Goal: Task Accomplishment & Management: Complete application form

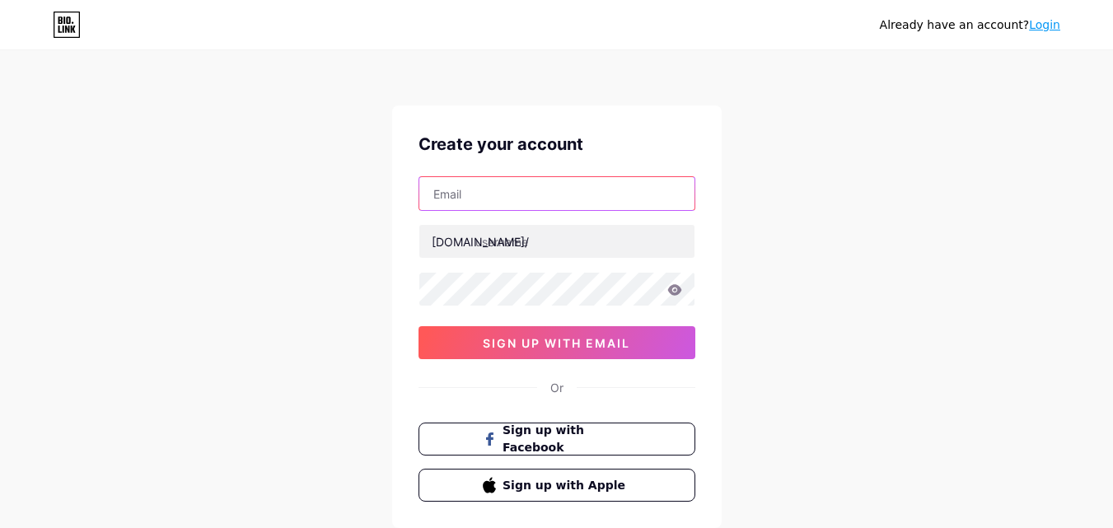
click at [529, 191] on input "text" at bounding box center [556, 193] width 275 height 33
type input "[EMAIL_ADDRESS][DOMAIN_NAME]"
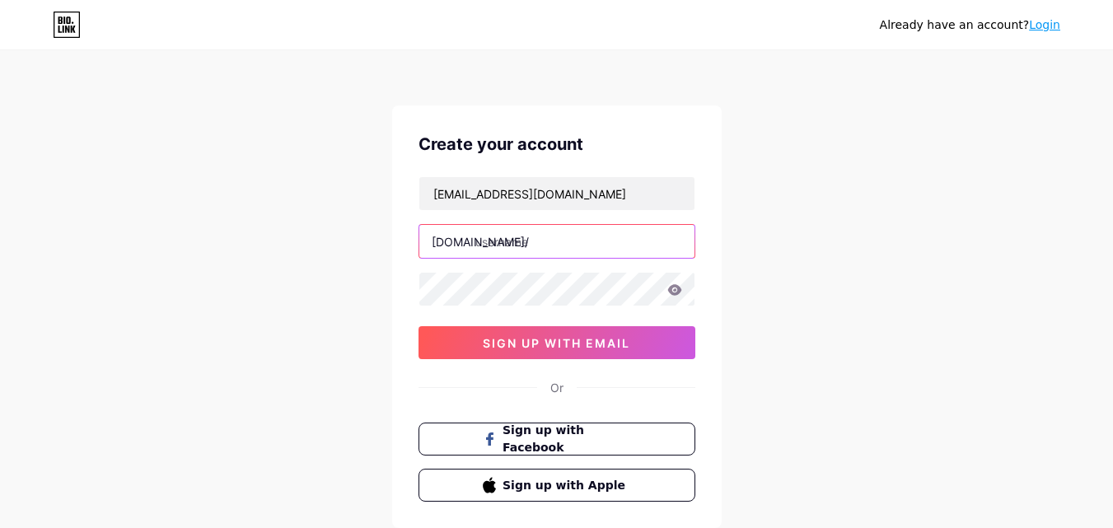
click at [504, 251] on input "text" at bounding box center [556, 241] width 275 height 33
click at [533, 241] on input "homedecpr" at bounding box center [556, 241] width 275 height 33
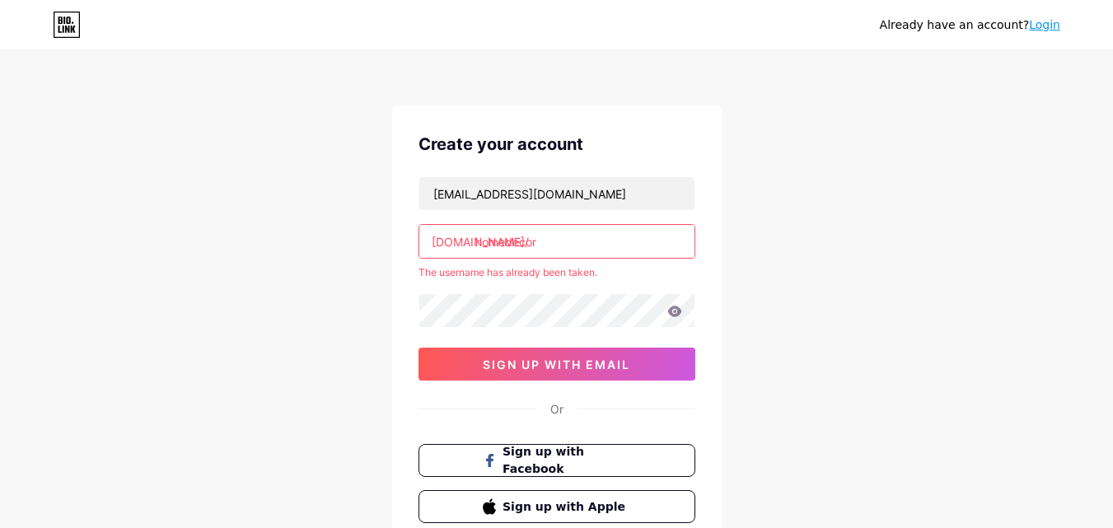
click at [504, 283] on div "[EMAIL_ADDRESS][DOMAIN_NAME] [DOMAIN_NAME]/ homedecor The username has already …" at bounding box center [556, 278] width 277 height 204
click at [545, 242] on input "homedecor" at bounding box center [556, 241] width 275 height 33
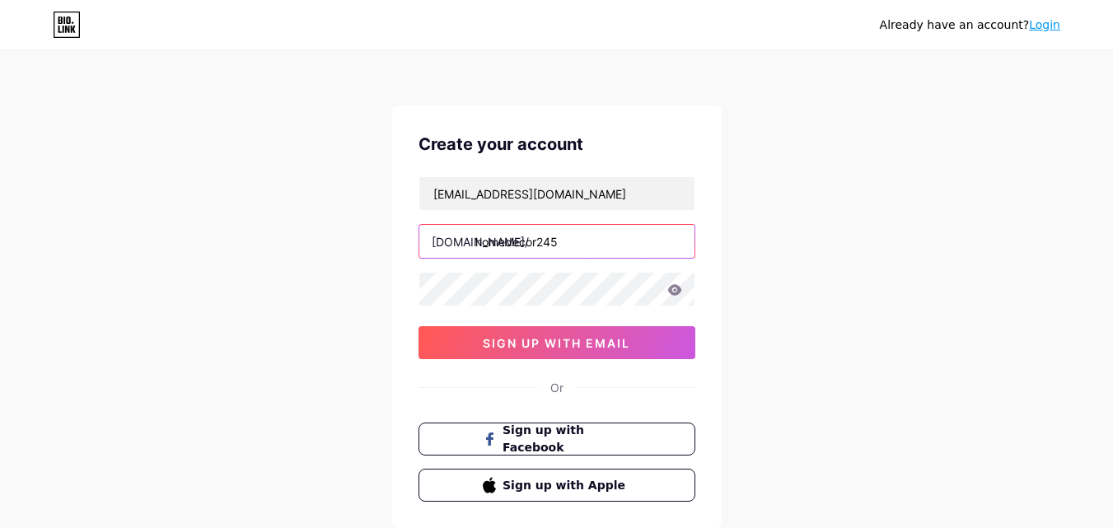
type input "homedecor245"
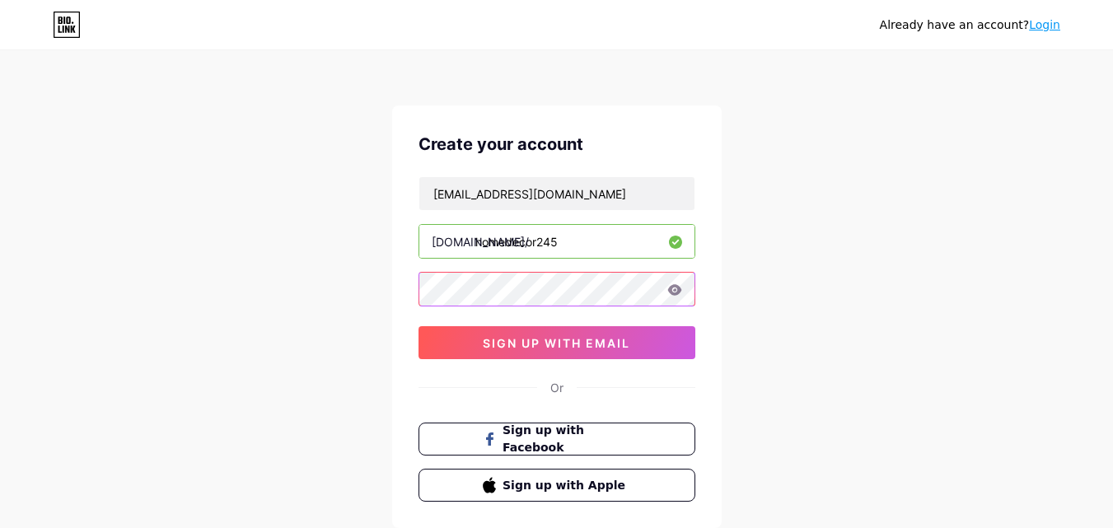
click at [424, 271] on div "[EMAIL_ADDRESS][DOMAIN_NAME] [DOMAIN_NAME]/ homedecor245 0cAFcWeA6t01GP-g6oYzZV…" at bounding box center [556, 267] width 277 height 183
click at [382, 308] on div "Already have an account? Login Create your account [EMAIL_ADDRESS][DOMAIN_NAME]…" at bounding box center [556, 315] width 1113 height 630
click at [680, 291] on icon at bounding box center [674, 289] width 14 height 11
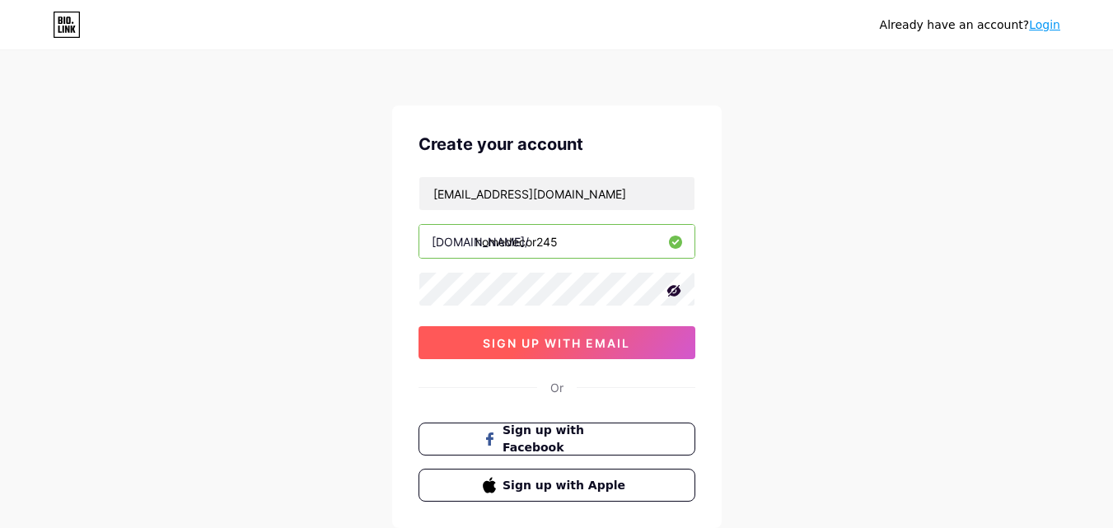
click at [483, 341] on span "sign up with email" at bounding box center [556, 343] width 147 height 14
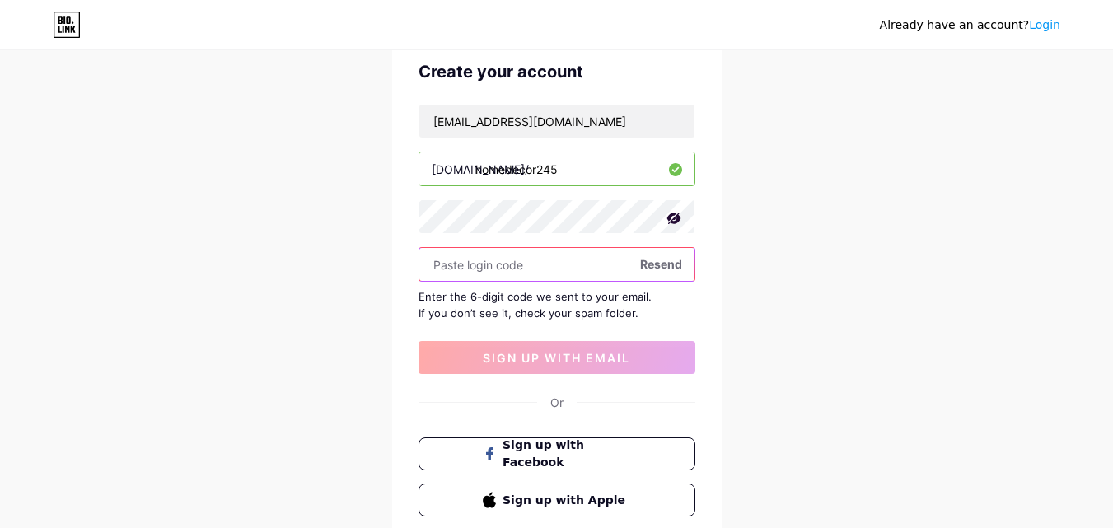
scroll to position [73, 0]
click at [496, 250] on input "text" at bounding box center [556, 263] width 275 height 33
click at [657, 269] on span "Resend" at bounding box center [661, 263] width 42 height 17
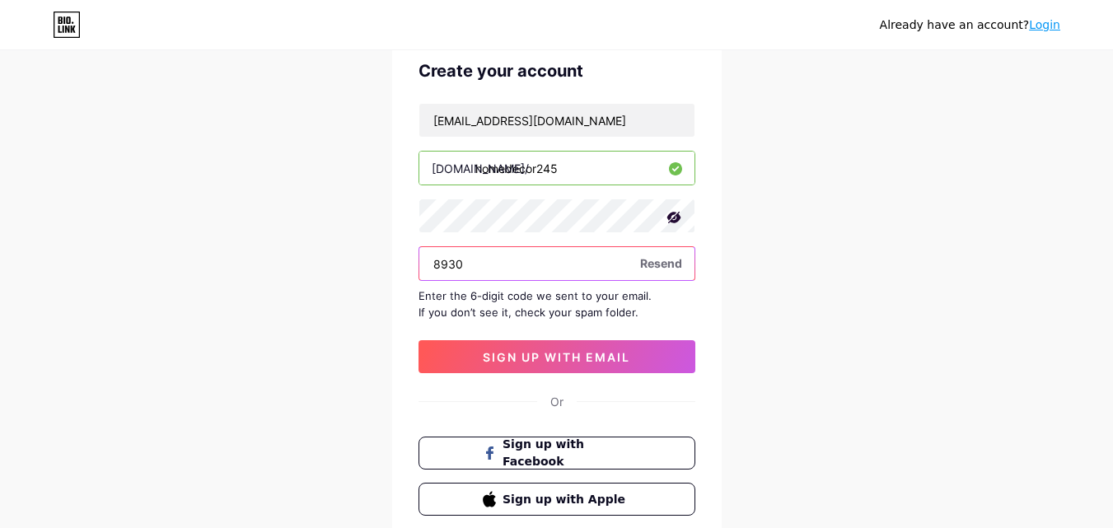
click at [443, 268] on input "8930" at bounding box center [556, 263] width 275 height 33
click at [451, 269] on input "89930" at bounding box center [556, 263] width 275 height 33
click at [454, 268] on input "89930" at bounding box center [556, 263] width 275 height 33
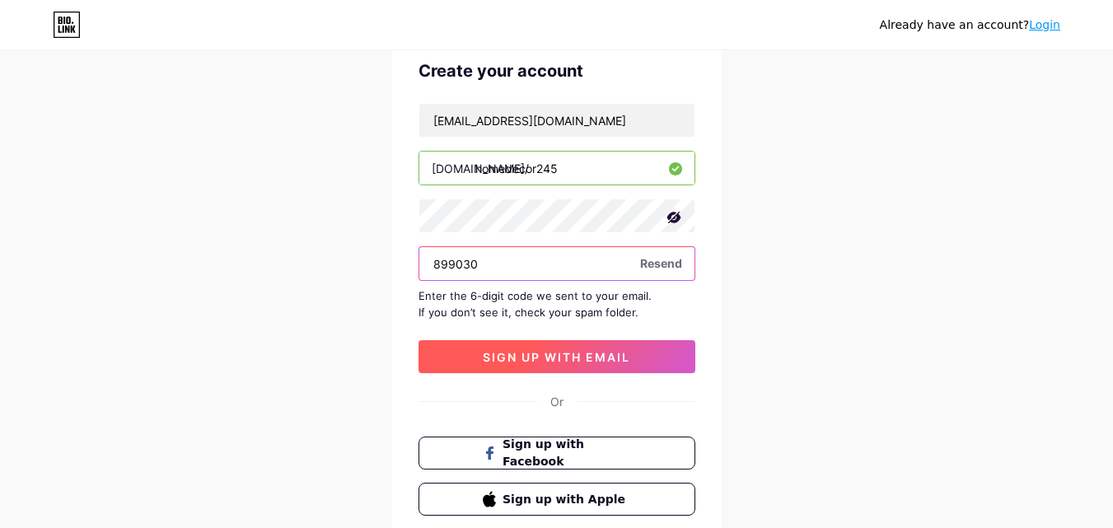
type input "899030"
click at [499, 358] on span "sign up with email" at bounding box center [556, 357] width 147 height 14
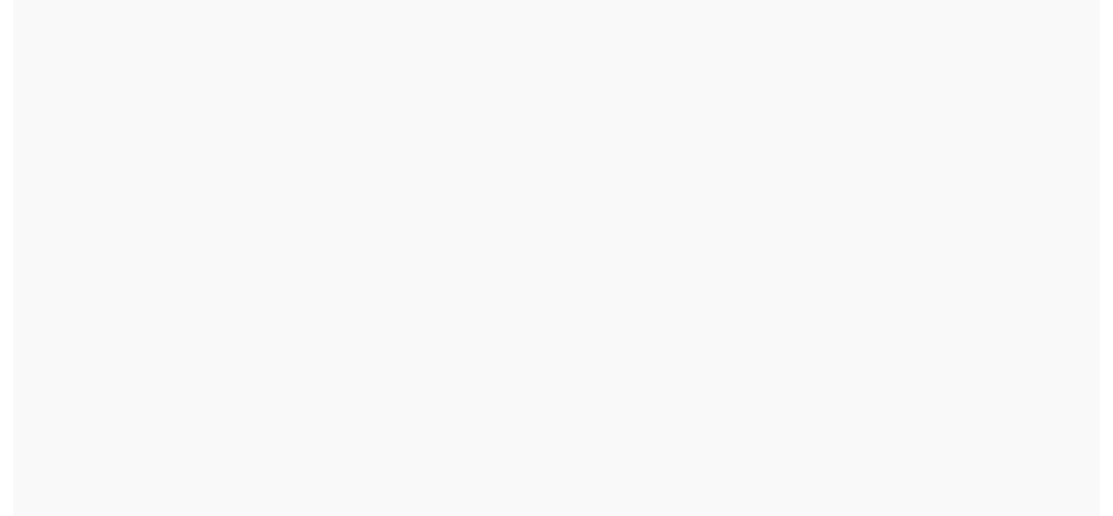
scroll to position [0, 0]
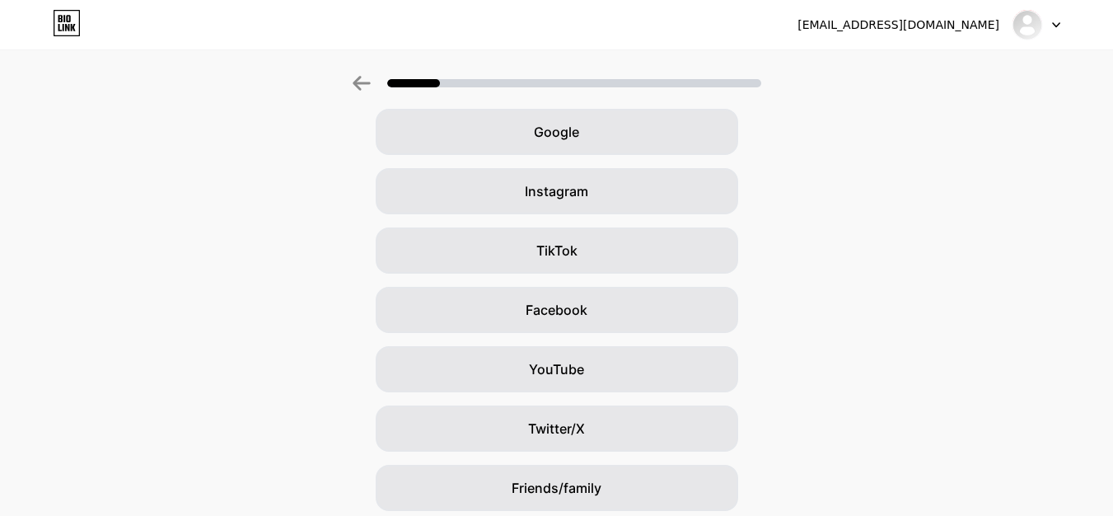
scroll to position [110, 0]
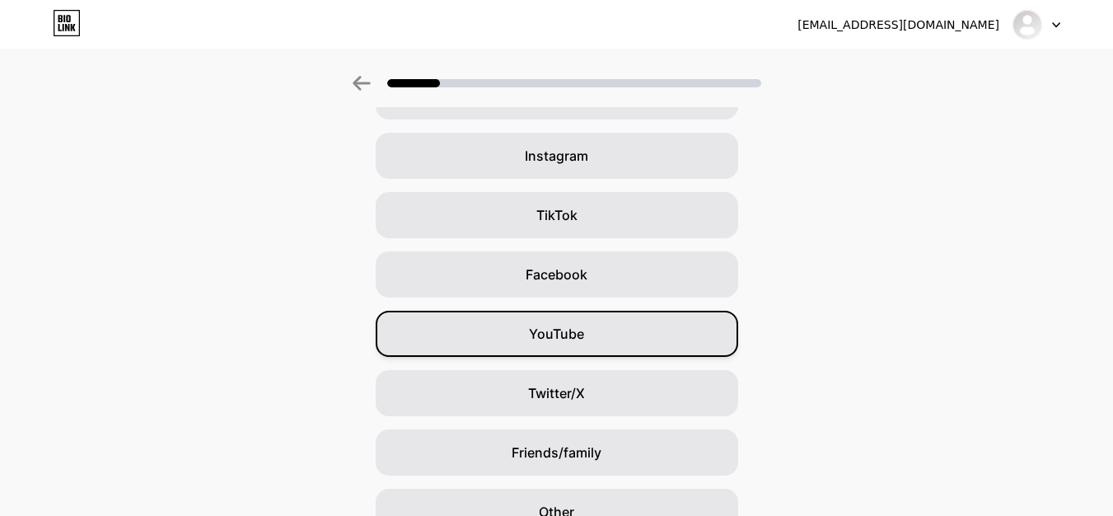
click at [618, 322] on div "YouTube" at bounding box center [557, 334] width 362 height 46
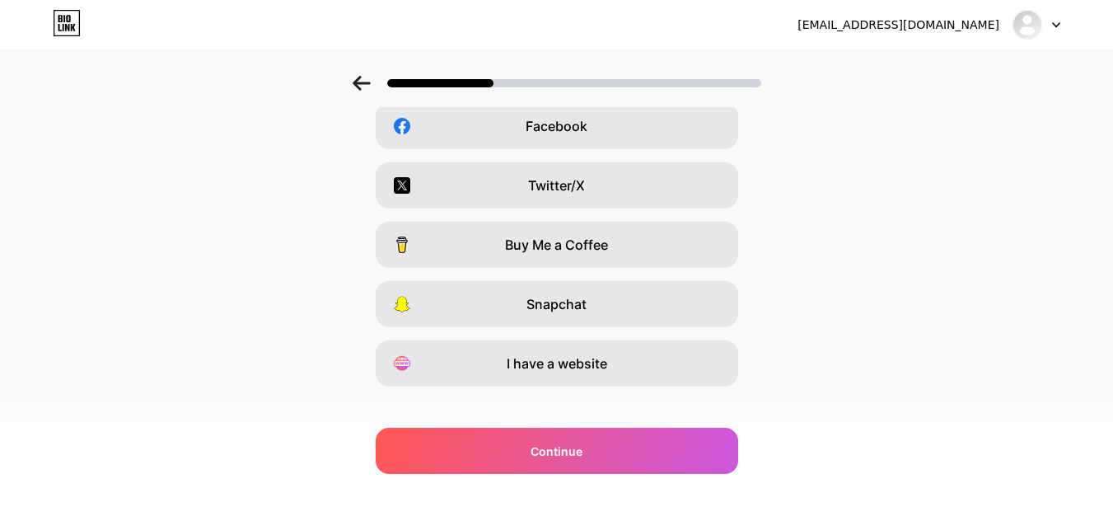
scroll to position [277, 0]
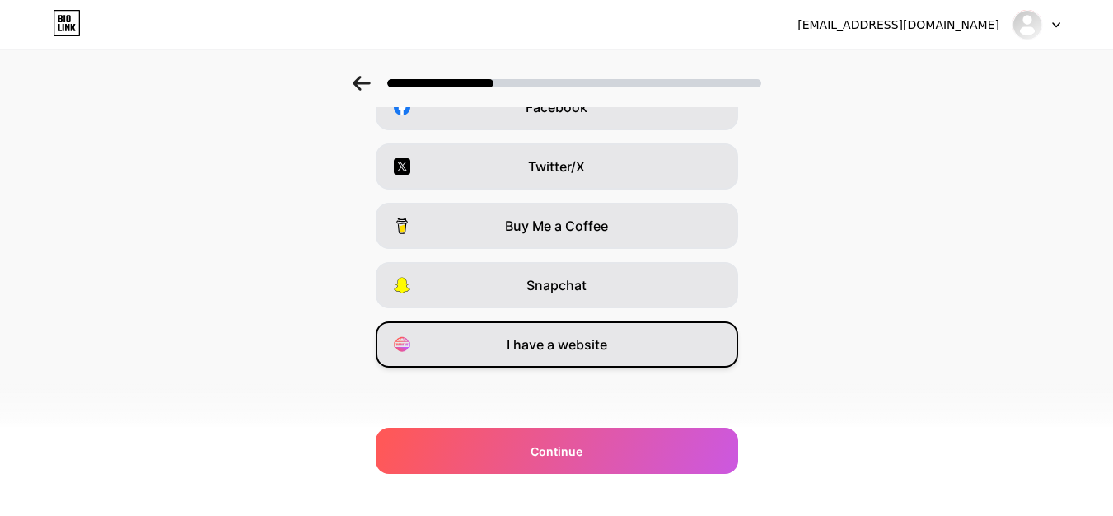
click at [455, 338] on div "I have a website" at bounding box center [557, 344] width 362 height 46
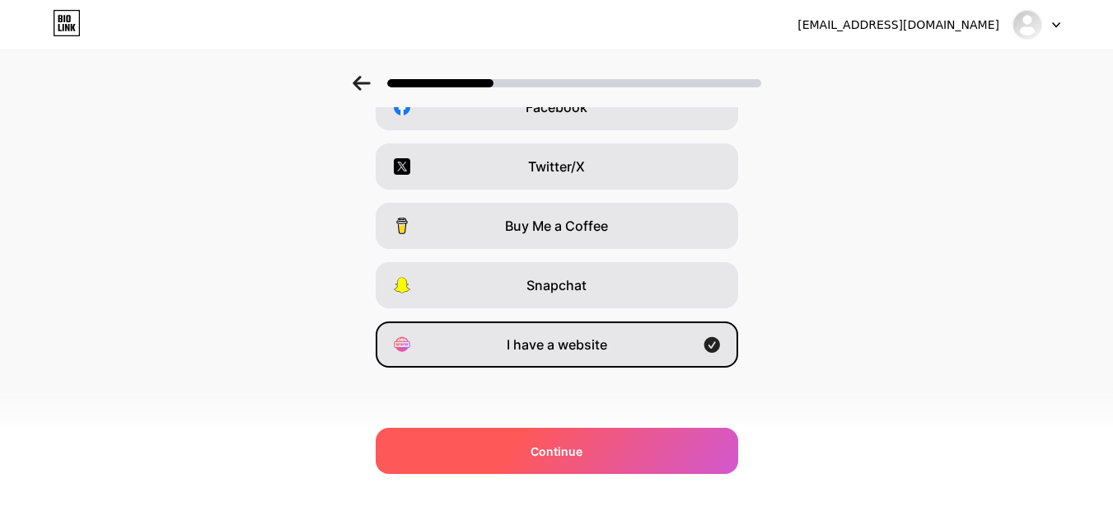
click at [517, 460] on div "Continue" at bounding box center [557, 450] width 362 height 46
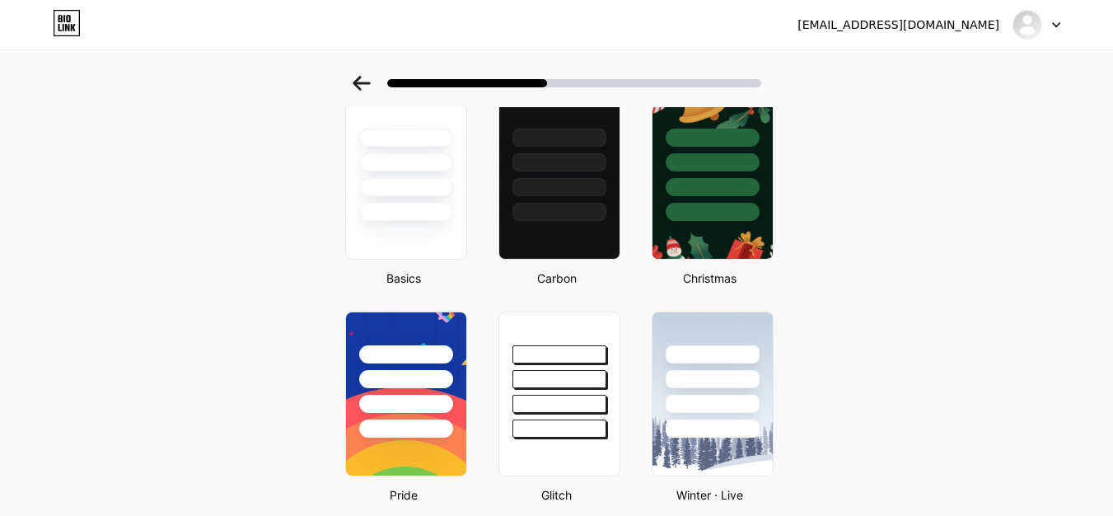
scroll to position [86, 0]
